Goal: Task Accomplishment & Management: Complete application form

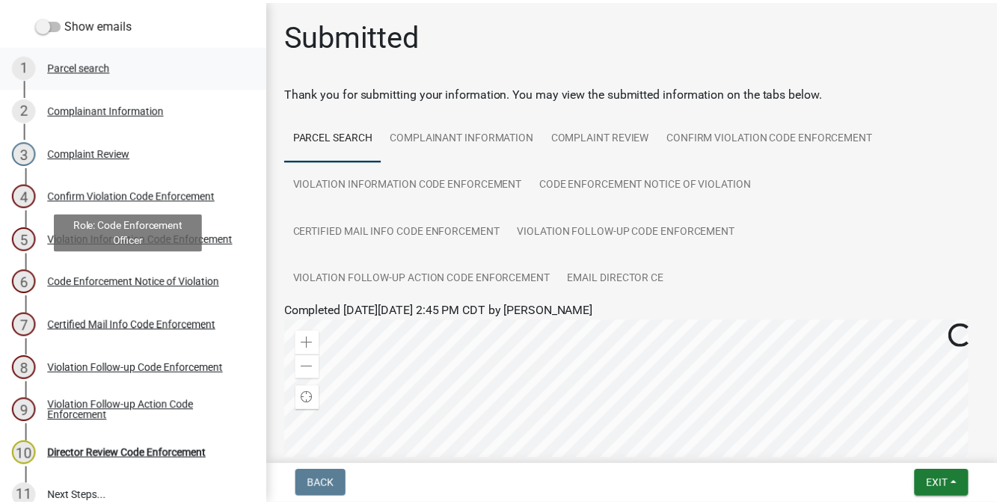
scroll to position [263, 0]
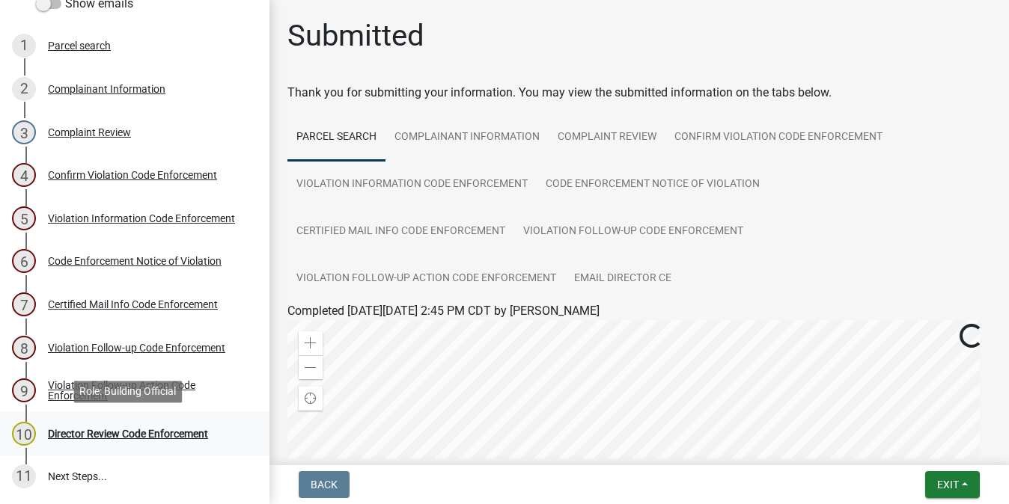
click at [147, 432] on div "Director Review Code Enforcement" at bounding box center [128, 434] width 160 height 10
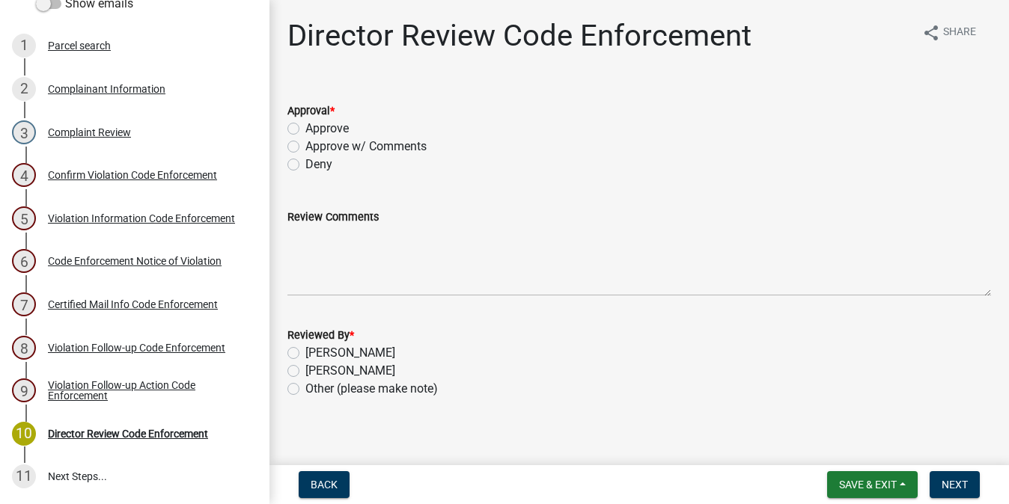
click at [305, 129] on label "Approve" at bounding box center [326, 129] width 43 height 18
click at [305, 129] on input "Approve" at bounding box center [310, 125] width 10 height 10
radio input "true"
click at [874, 480] on span "Save & Exit" at bounding box center [868, 485] width 58 height 12
click at [837, 444] on button "Save & Exit" at bounding box center [858, 446] width 120 height 36
